Goal: Task Accomplishment & Management: Manage account settings

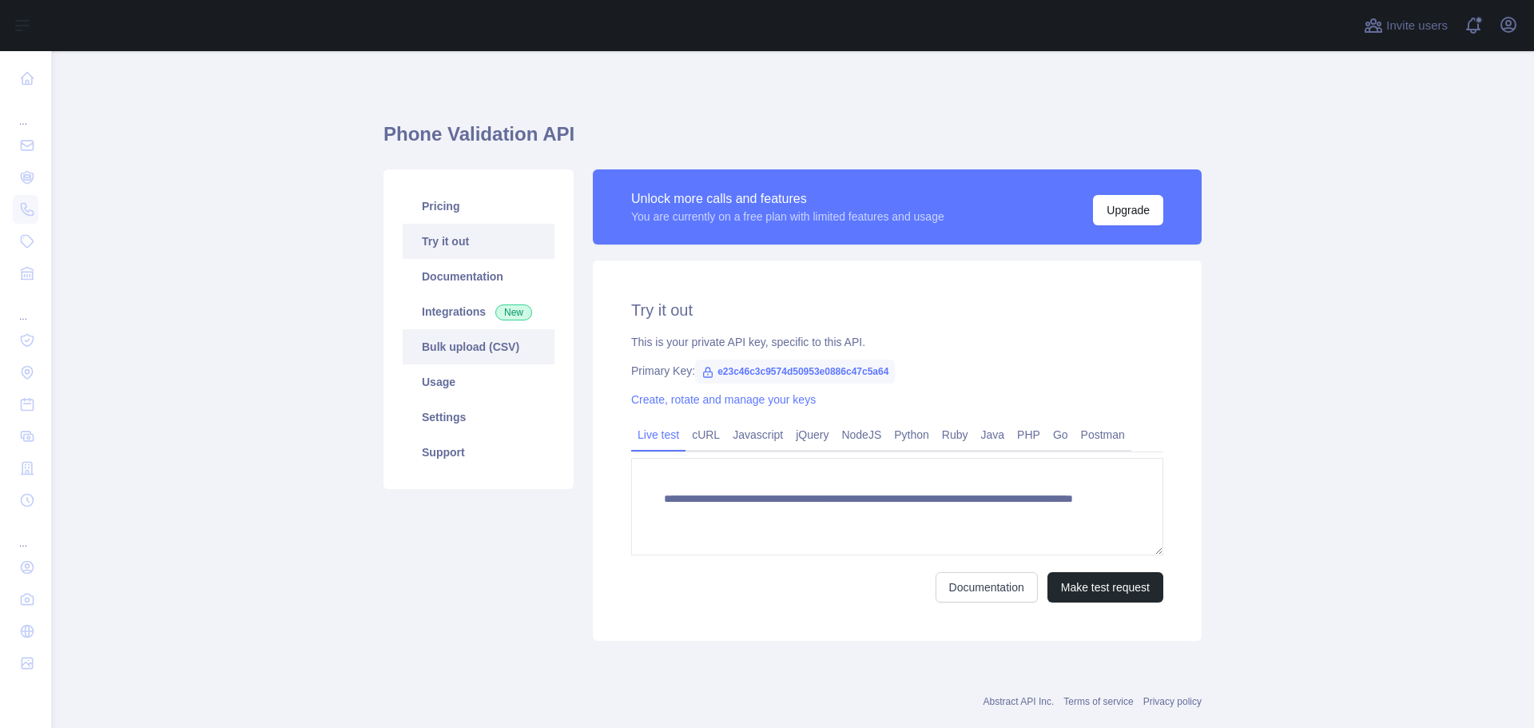
click at [462, 351] on link "Bulk upload (CSV)" at bounding box center [479, 346] width 152 height 35
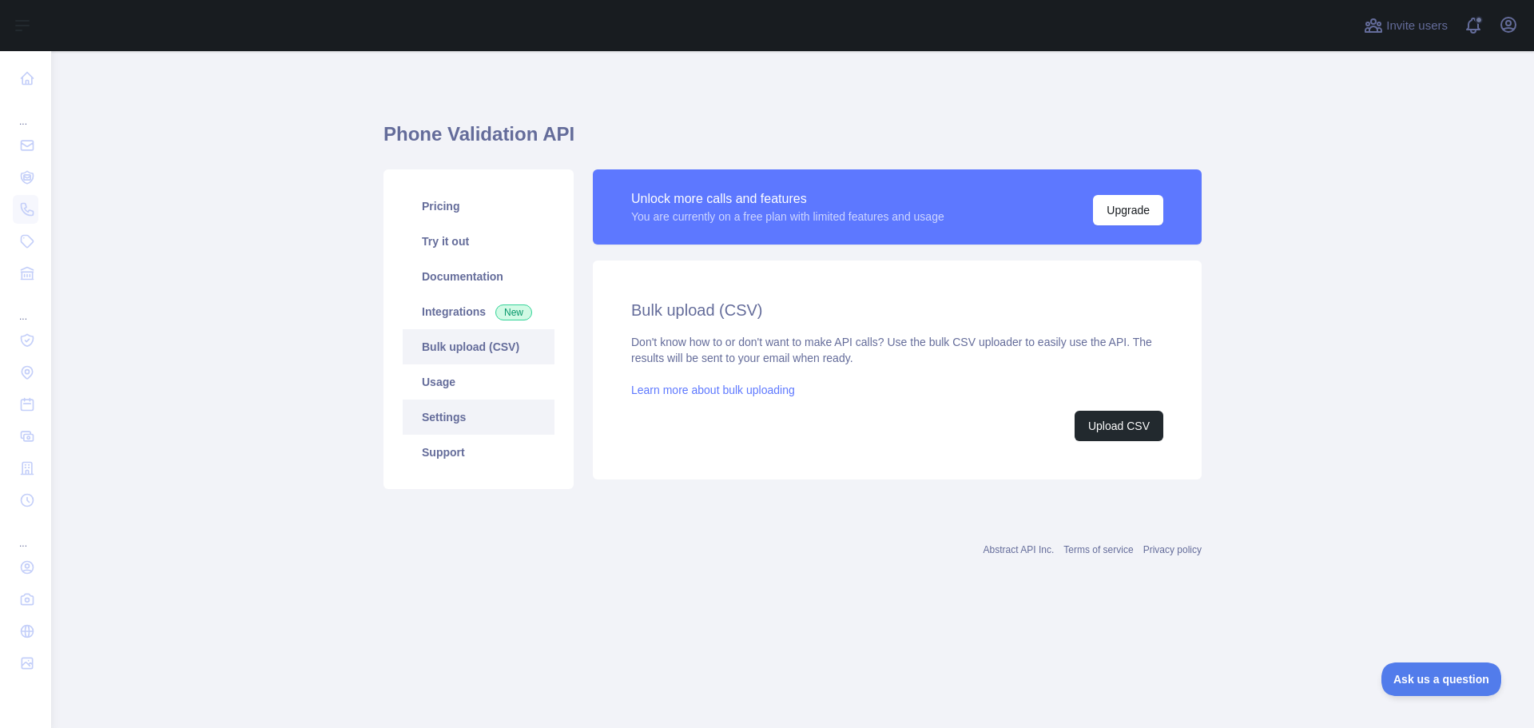
click at [445, 419] on link "Settings" at bounding box center [479, 416] width 152 height 35
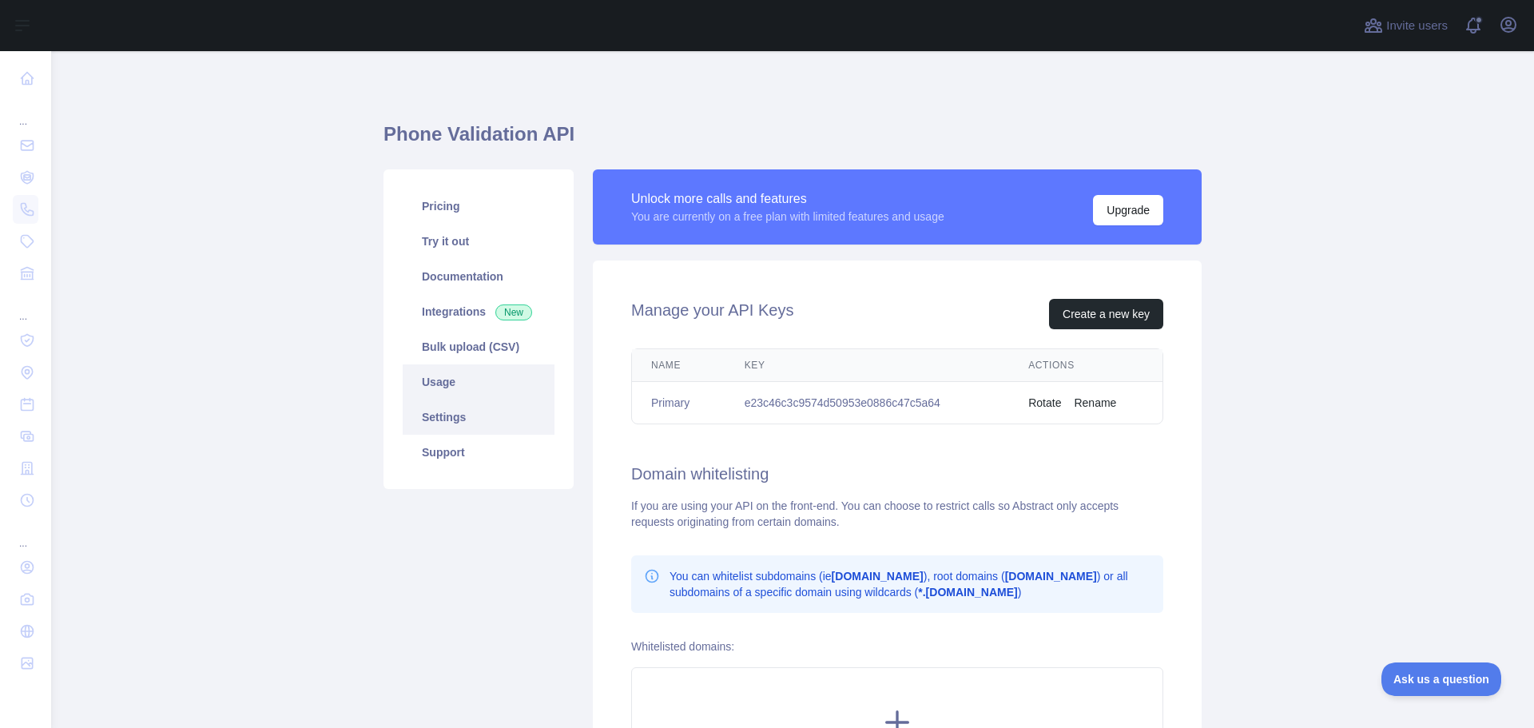
click at [451, 367] on link "Usage" at bounding box center [479, 381] width 152 height 35
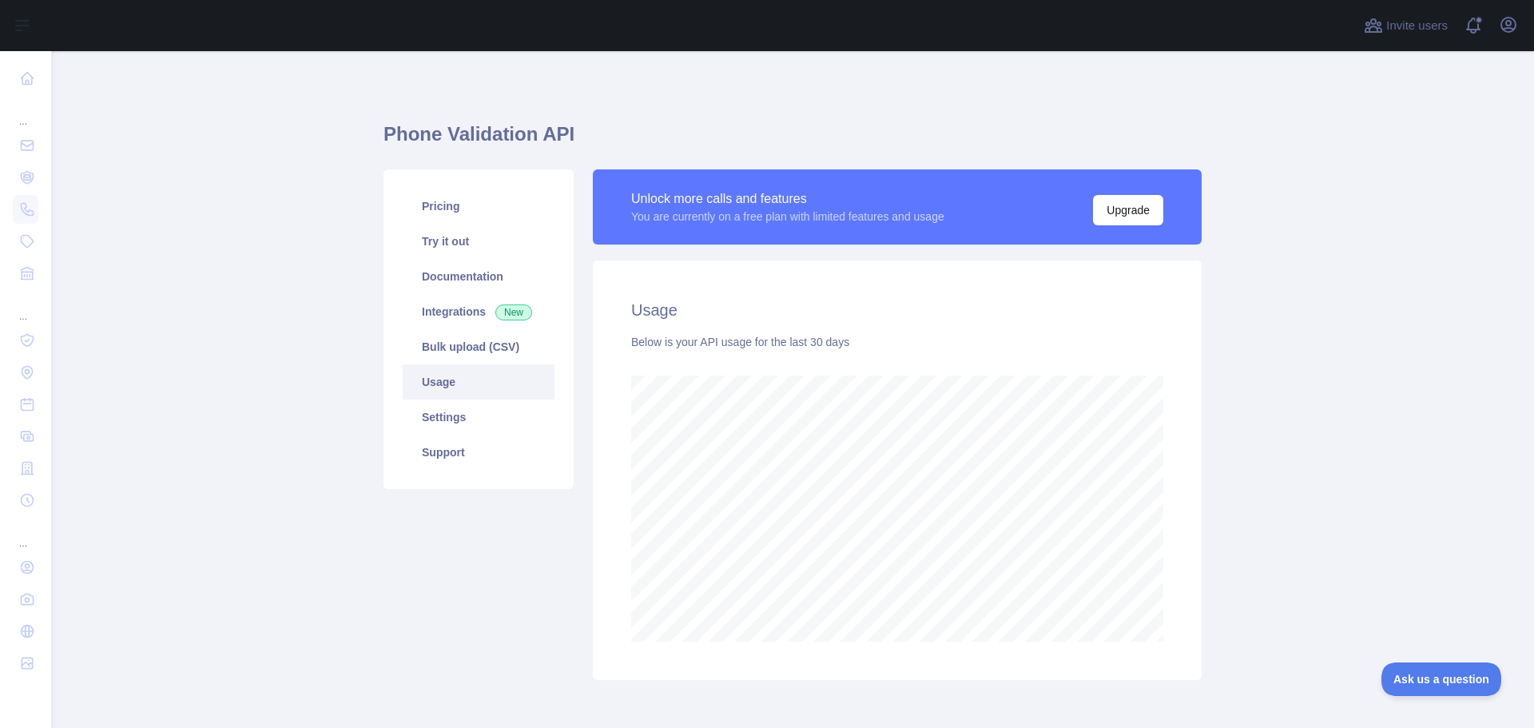
scroll to position [677, 1483]
click at [438, 208] on link "Pricing" at bounding box center [479, 206] width 152 height 35
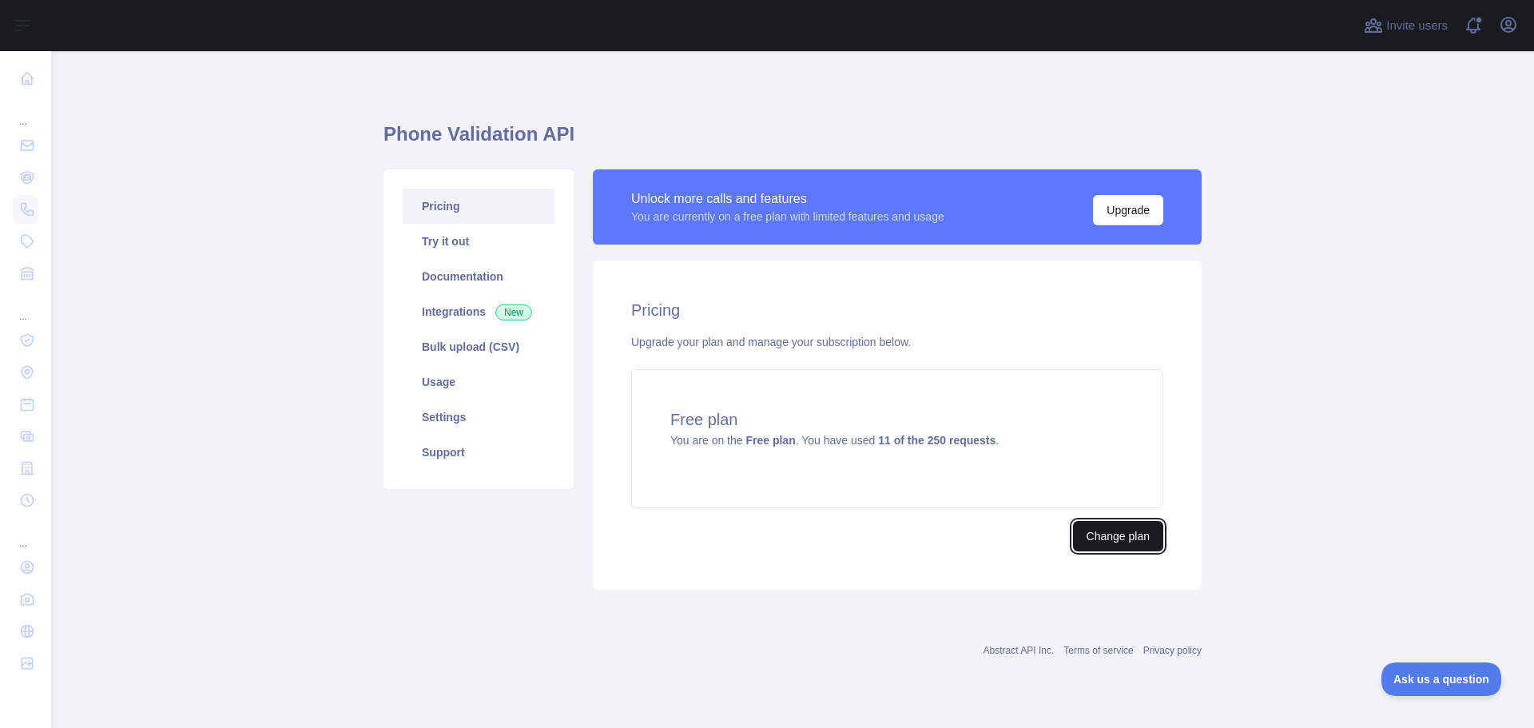
click at [1109, 532] on button "Change plan" at bounding box center [1118, 536] width 90 height 30
